Goal: Complete application form

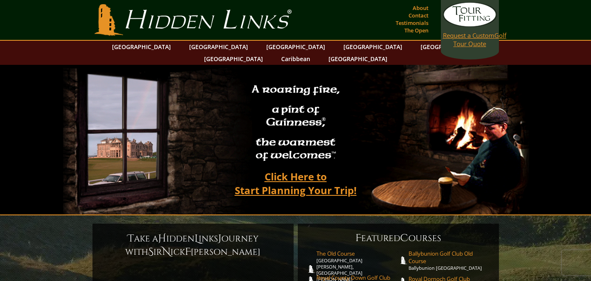
click at [468, 39] on span "Request a Custom" at bounding box center [468, 35] width 51 height 8
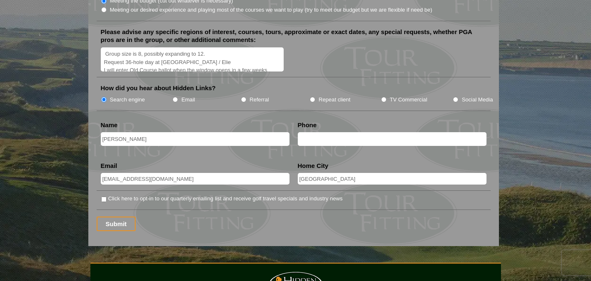
scroll to position [1053, 0]
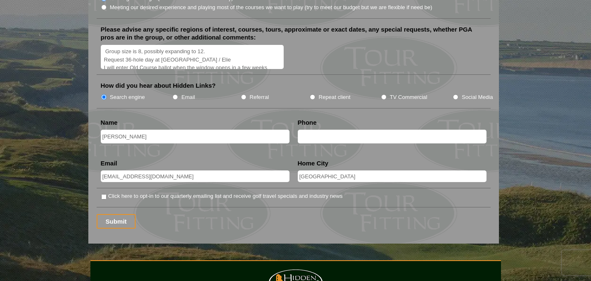
click at [337, 129] on input "text" at bounding box center [392, 136] width 189 height 14
type input "4154380710"
click at [114, 214] on input "Submit" at bounding box center [116, 221] width 39 height 15
